Goal: Task Accomplishment & Management: Use online tool/utility

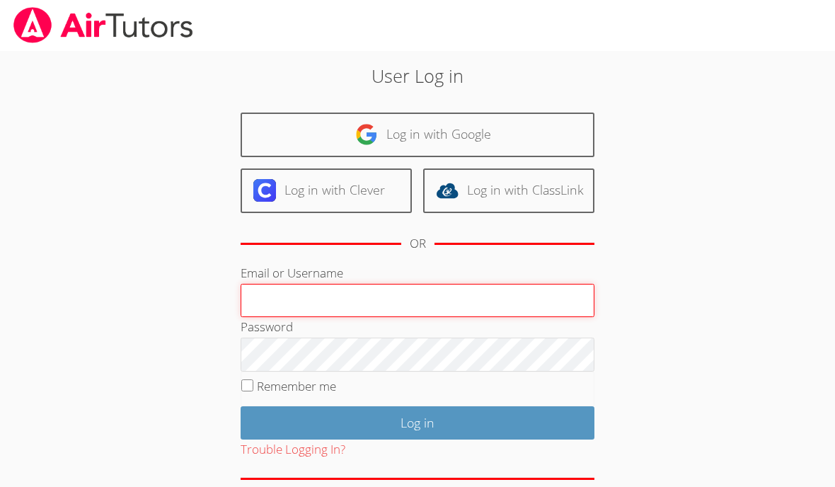
click at [404, 298] on input "Email or Username" at bounding box center [418, 301] width 354 height 34
type input "klashe89@gmail.com"
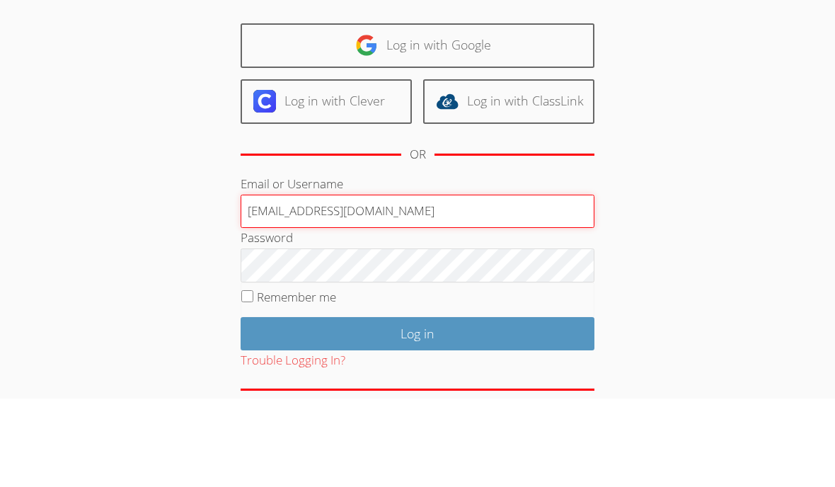
scroll to position [62, 0]
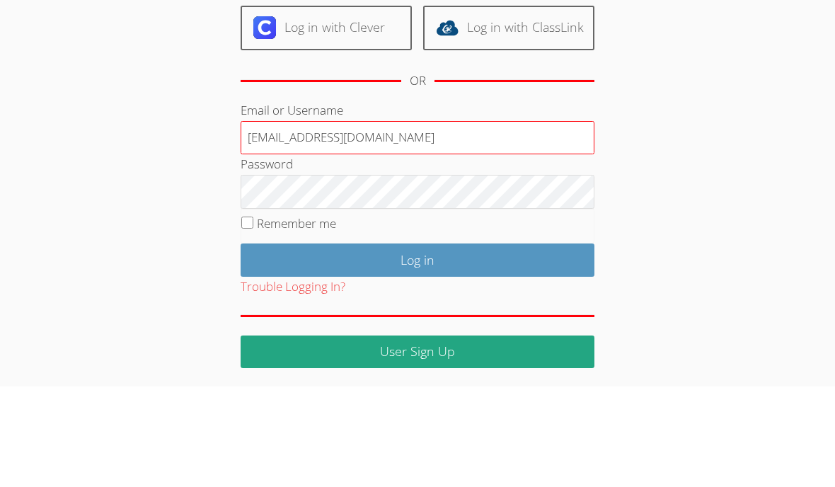
click at [247, 226] on form "Email or Username klashe89@gmail.com Password Remember me Log in Trouble Loggin…" at bounding box center [418, 335] width 354 height 268
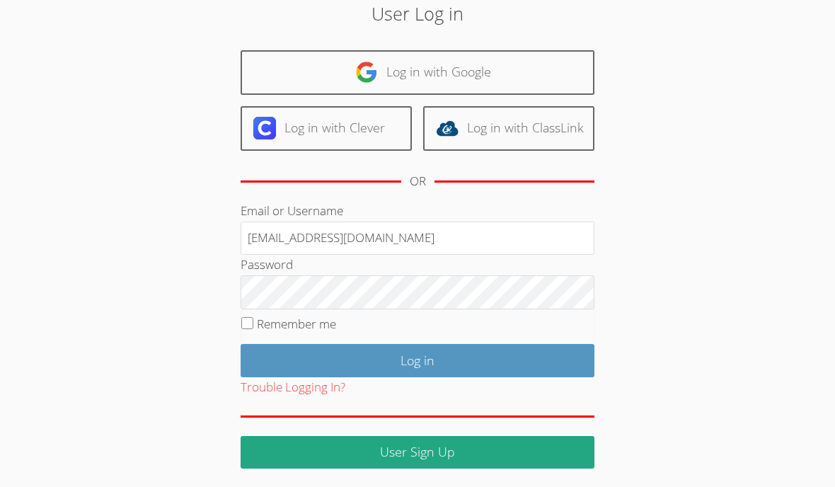
click at [249, 320] on input "Remember me" at bounding box center [247, 323] width 12 height 12
checkbox input "true"
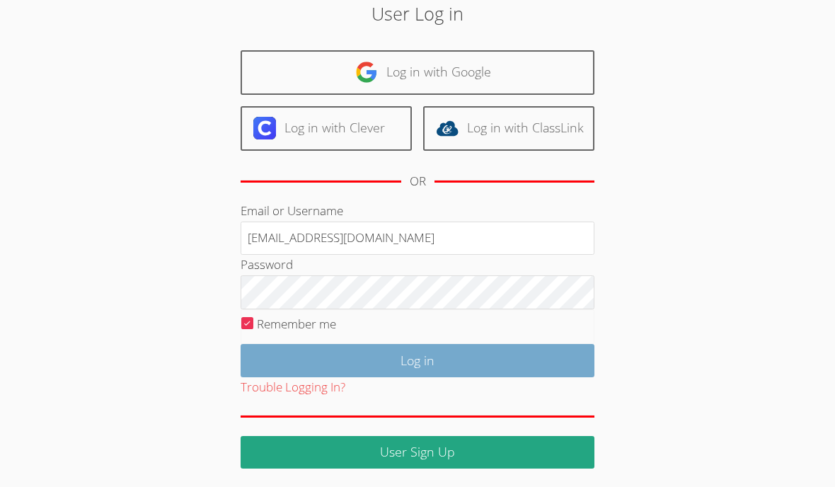
click at [405, 366] on input "Log in" at bounding box center [418, 360] width 354 height 33
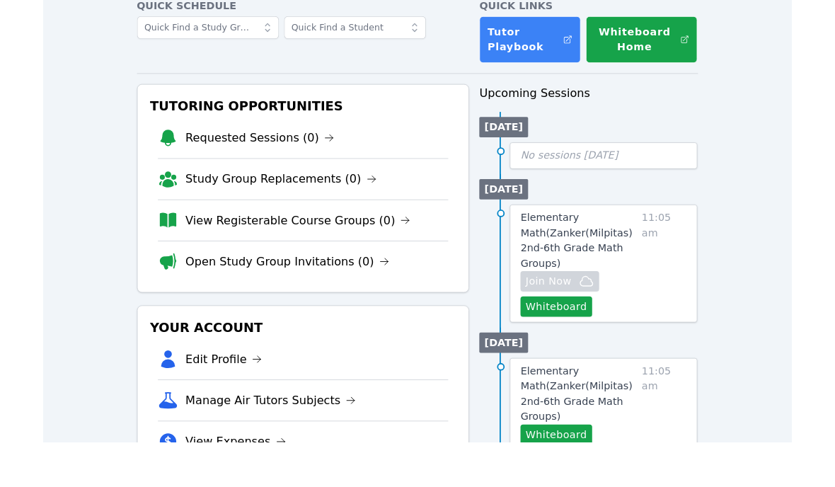
scroll to position [127, 0]
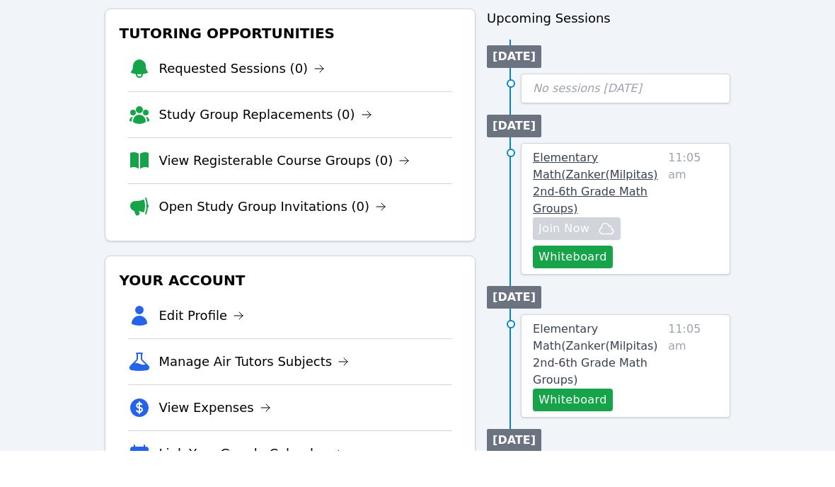
click at [581, 187] on span "Elementary Math ( Zanker(Milpitas) 2nd-6th Grade Math Groups )" at bounding box center [595, 219] width 125 height 64
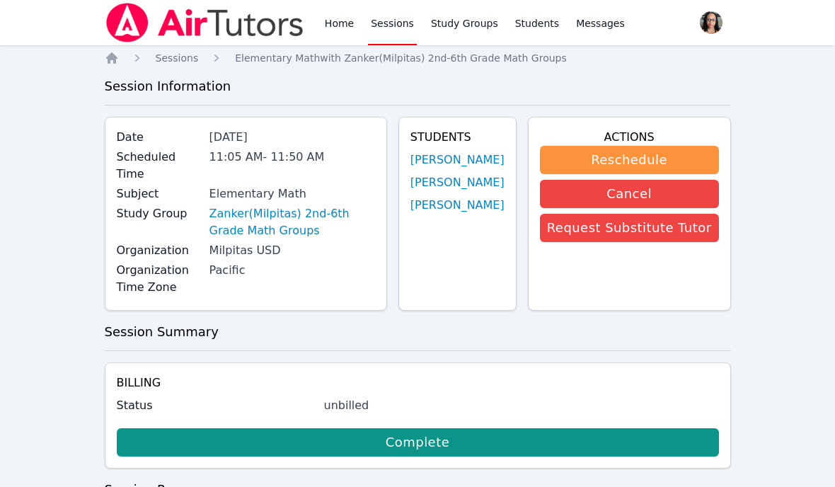
scroll to position [113, 0]
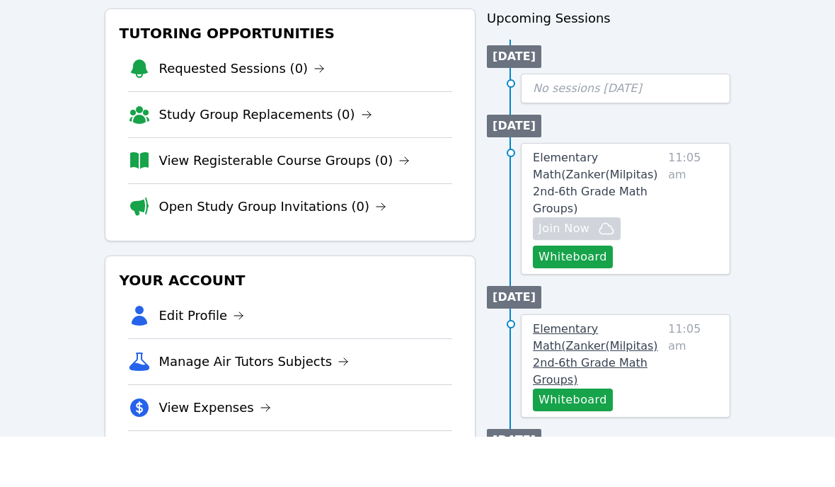
click at [598, 371] on link "Elementary Math ( Zanker(Milpitas) 2nd-6th Grade Math Groups )" at bounding box center [598, 405] width 130 height 68
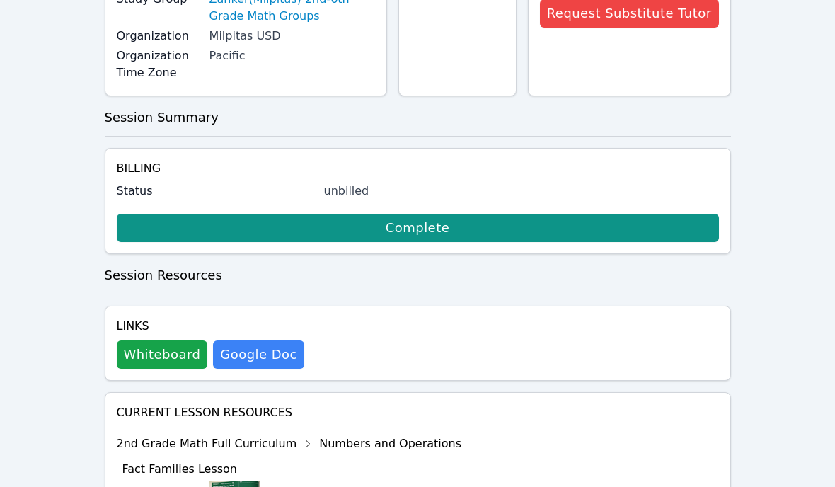
scroll to position [153, 0]
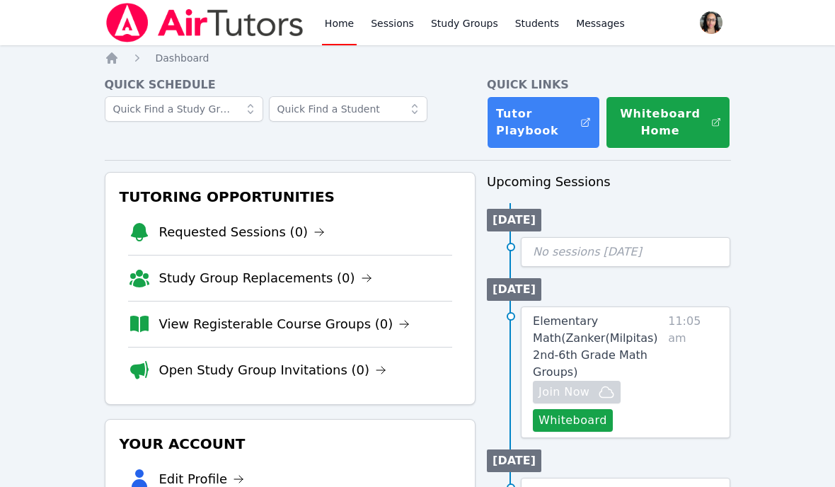
click at [0, 0] on html "Home Sessions Study Groups Students Messages Open user menu [PERSON_NAME] Open …" at bounding box center [417, 243] width 835 height 487
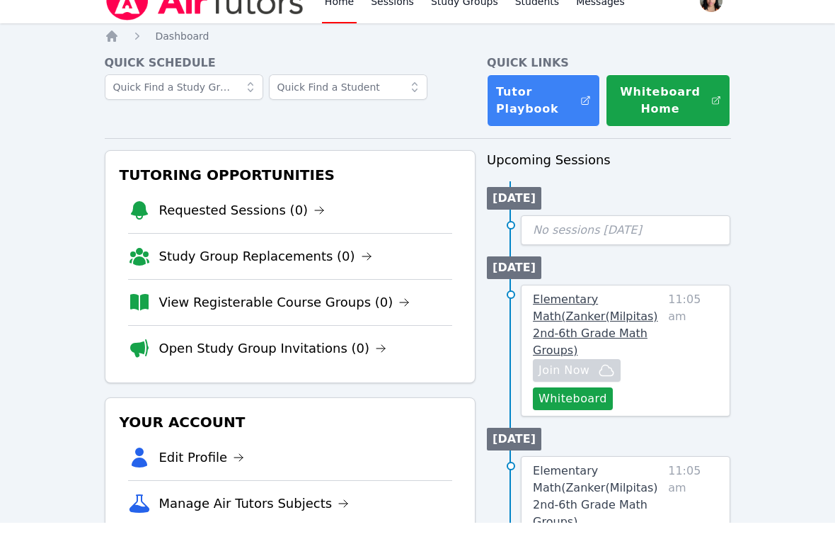
click at [561, 314] on span "Elementary Math ( Zanker(Milpitas) 2nd-6th Grade Math Groups )" at bounding box center [595, 346] width 125 height 64
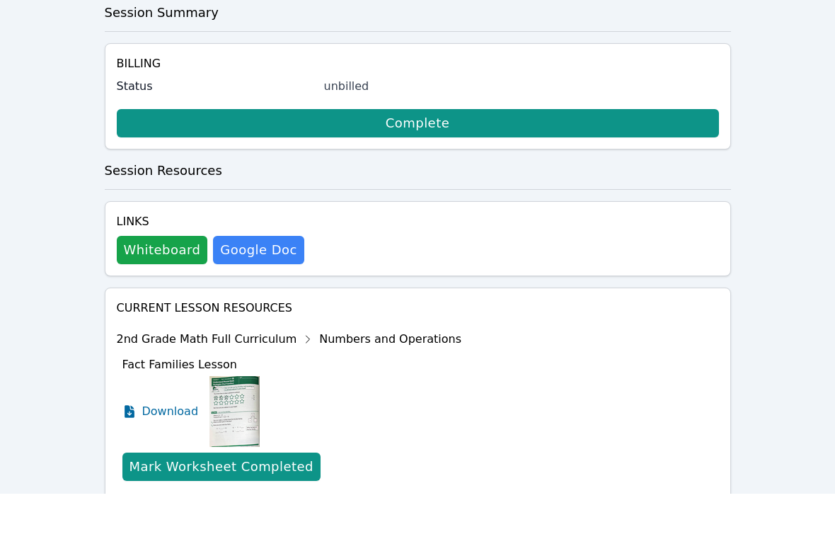
scroll to position [307, 0]
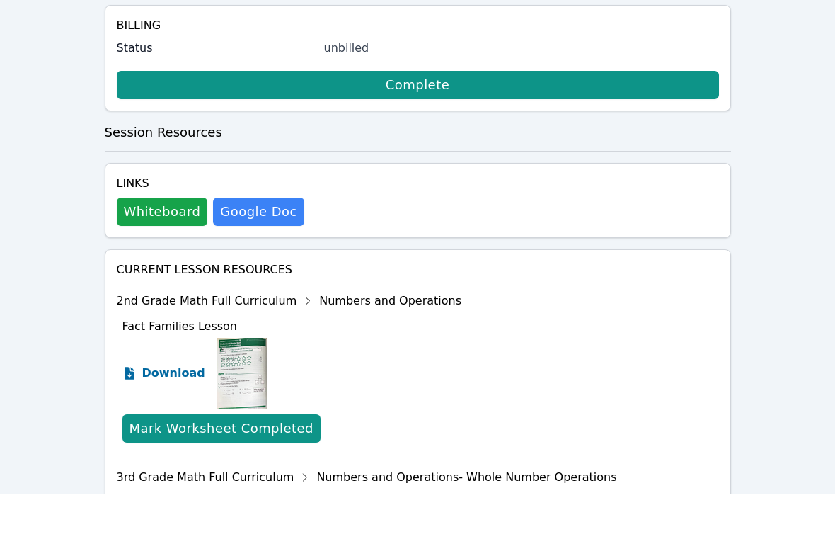
click at [162, 415] on span "Download" at bounding box center [173, 423] width 63 height 17
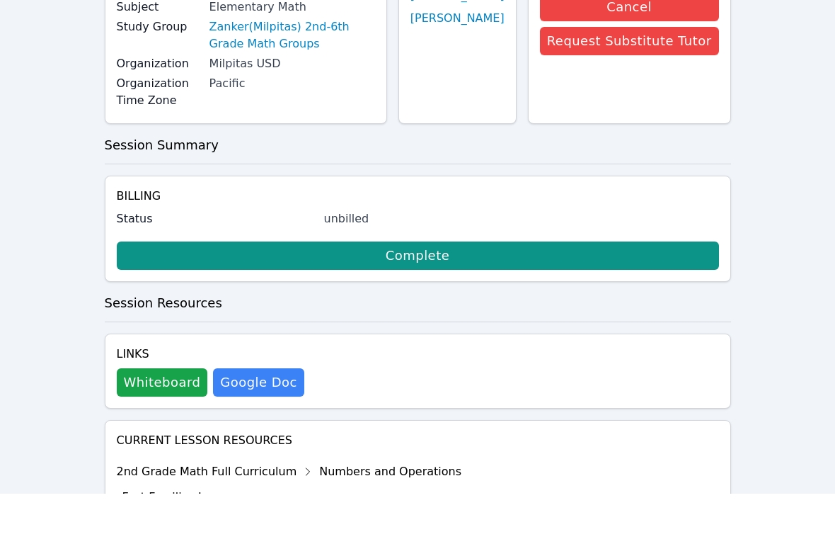
scroll to position [359, 0]
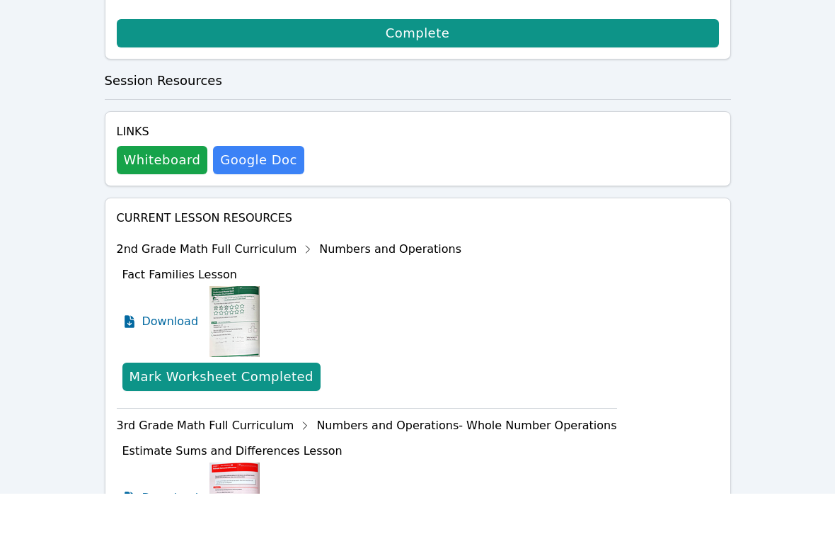
drag, startPoint x: 316, startPoint y: 23, endPoint x: 769, endPoint y: 507, distance: 662.7
click at [164, 196] on button "Whiteboard" at bounding box center [162, 210] width 91 height 28
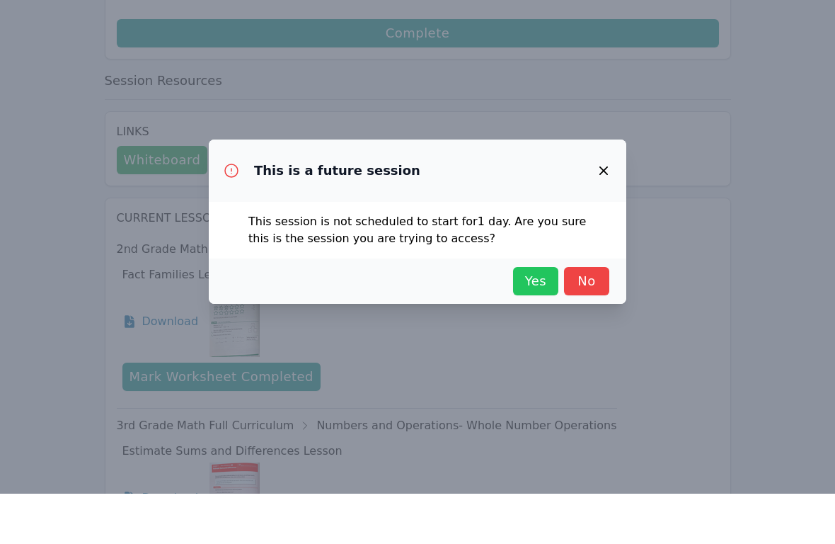
click at [535, 321] on span "Yes" at bounding box center [535, 331] width 31 height 20
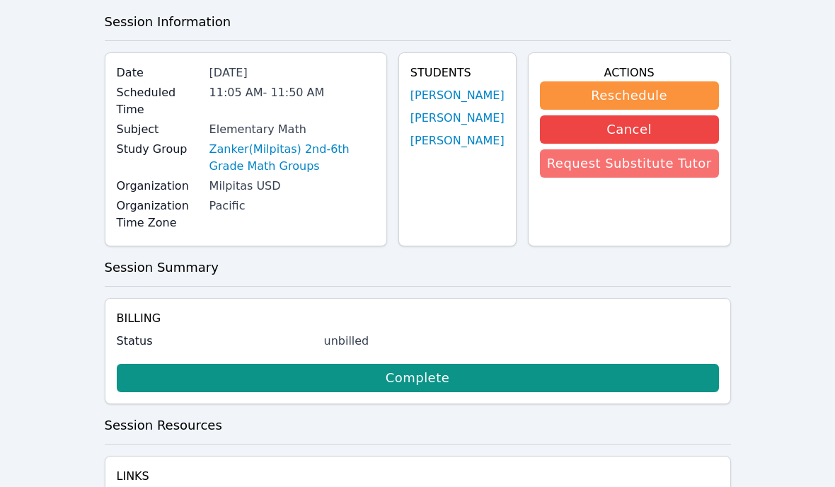
scroll to position [0, 0]
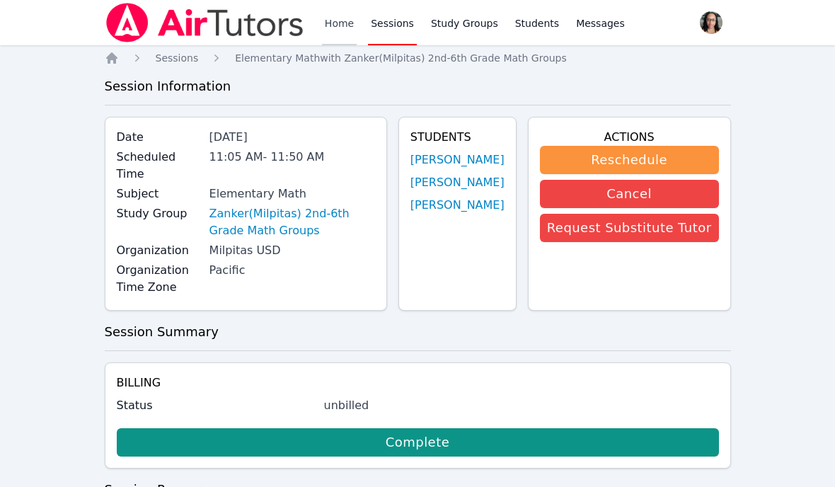
click at [338, 16] on link "Home" at bounding box center [339, 22] width 35 height 45
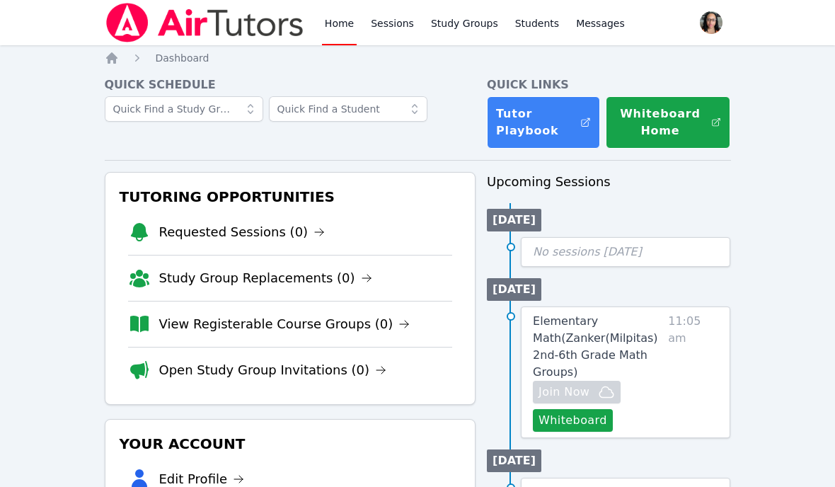
click at [704, 25] on span "button" at bounding box center [711, 22] width 31 height 31
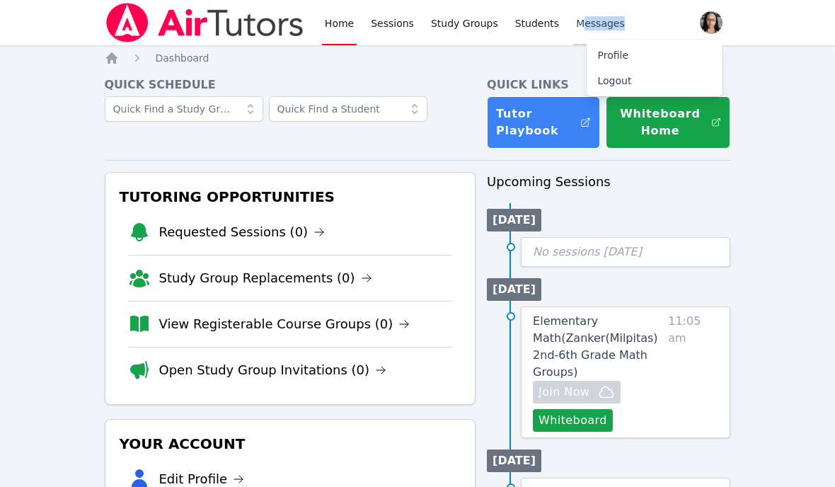
drag, startPoint x: 704, startPoint y: 25, endPoint x: 577, endPoint y: 18, distance: 127.6
click at [577, 18] on div "Home Sessions Study Groups Students Messages Open user menu [PERSON_NAME] Profi…" at bounding box center [418, 22] width 627 height 45
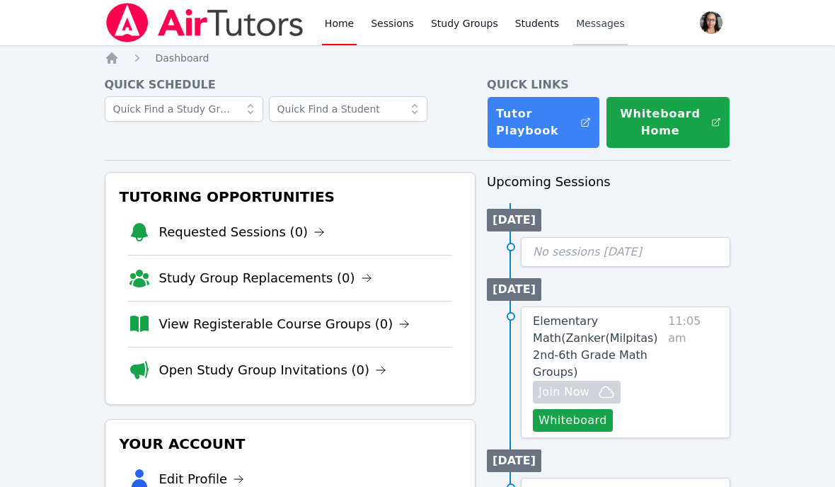
click at [581, 28] on span "Messages" at bounding box center [600, 23] width 49 height 14
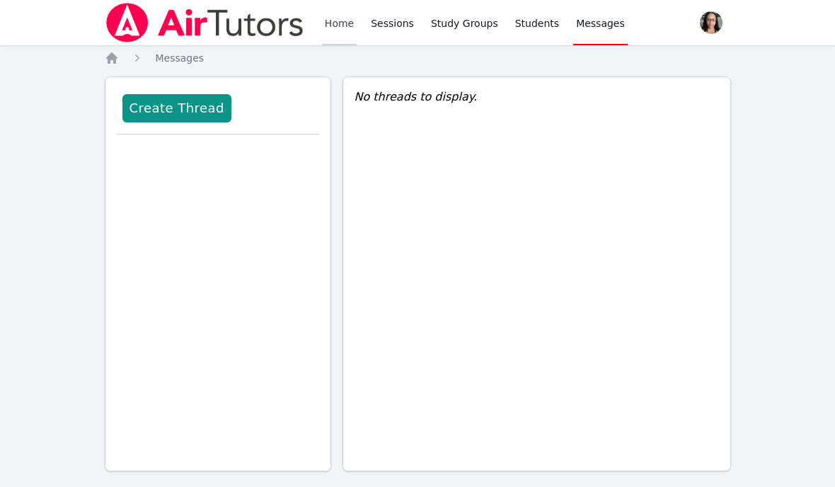
click at [331, 24] on link "Home" at bounding box center [339, 22] width 35 height 45
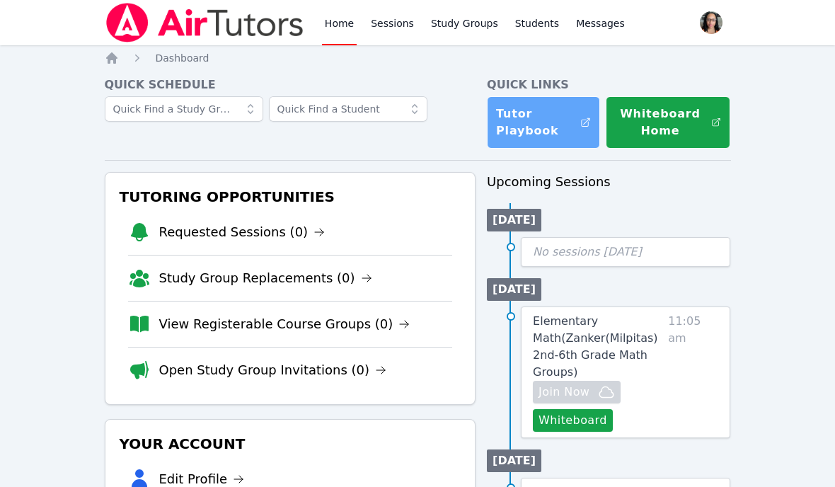
click at [515, 128] on link "Tutor Playbook" at bounding box center [543, 122] width 113 height 52
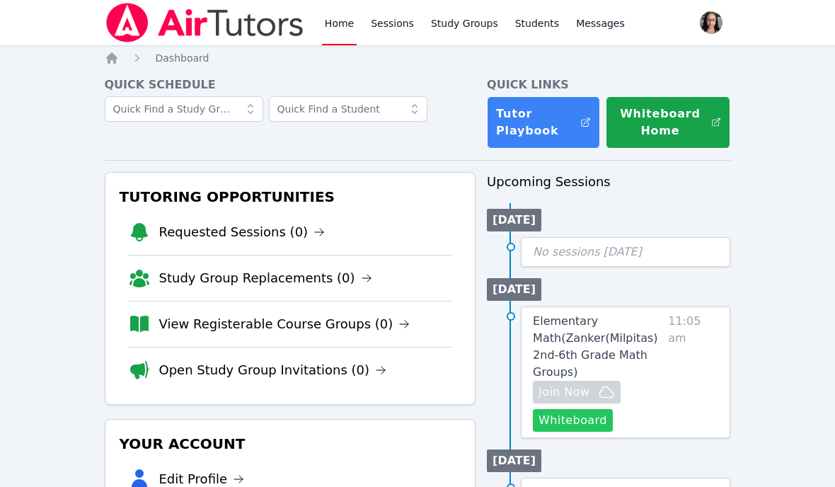
click at [588, 409] on button "Whiteboard" at bounding box center [573, 420] width 80 height 23
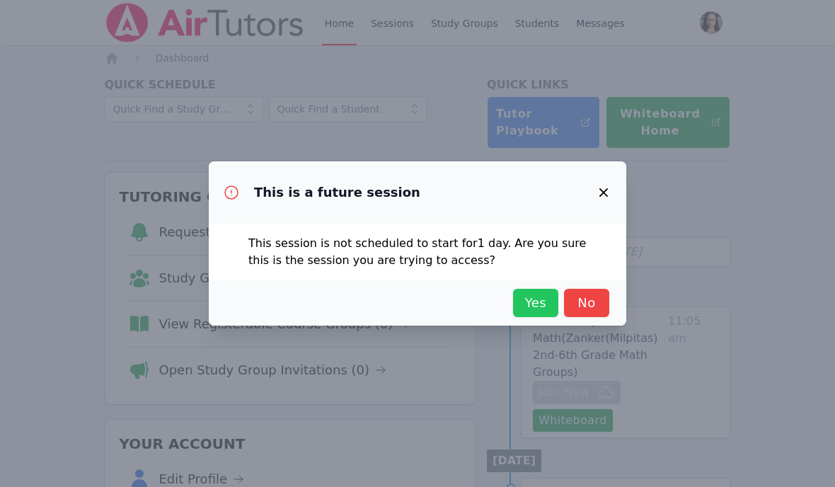
click at [539, 309] on span "Yes" at bounding box center [535, 303] width 31 height 20
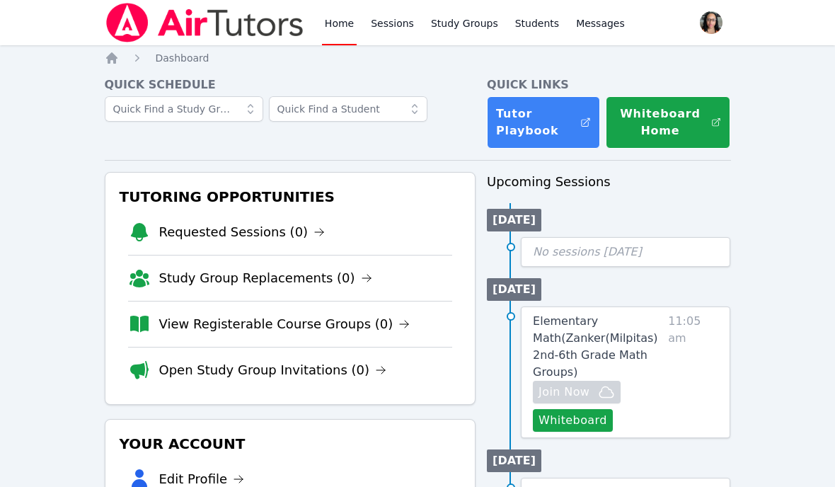
click at [704, 27] on span "button" at bounding box center [711, 22] width 31 height 31
click at [632, 84] on button "Logout" at bounding box center [655, 80] width 136 height 25
